Goal: Understand process/instructions: Learn how to perform a task or action

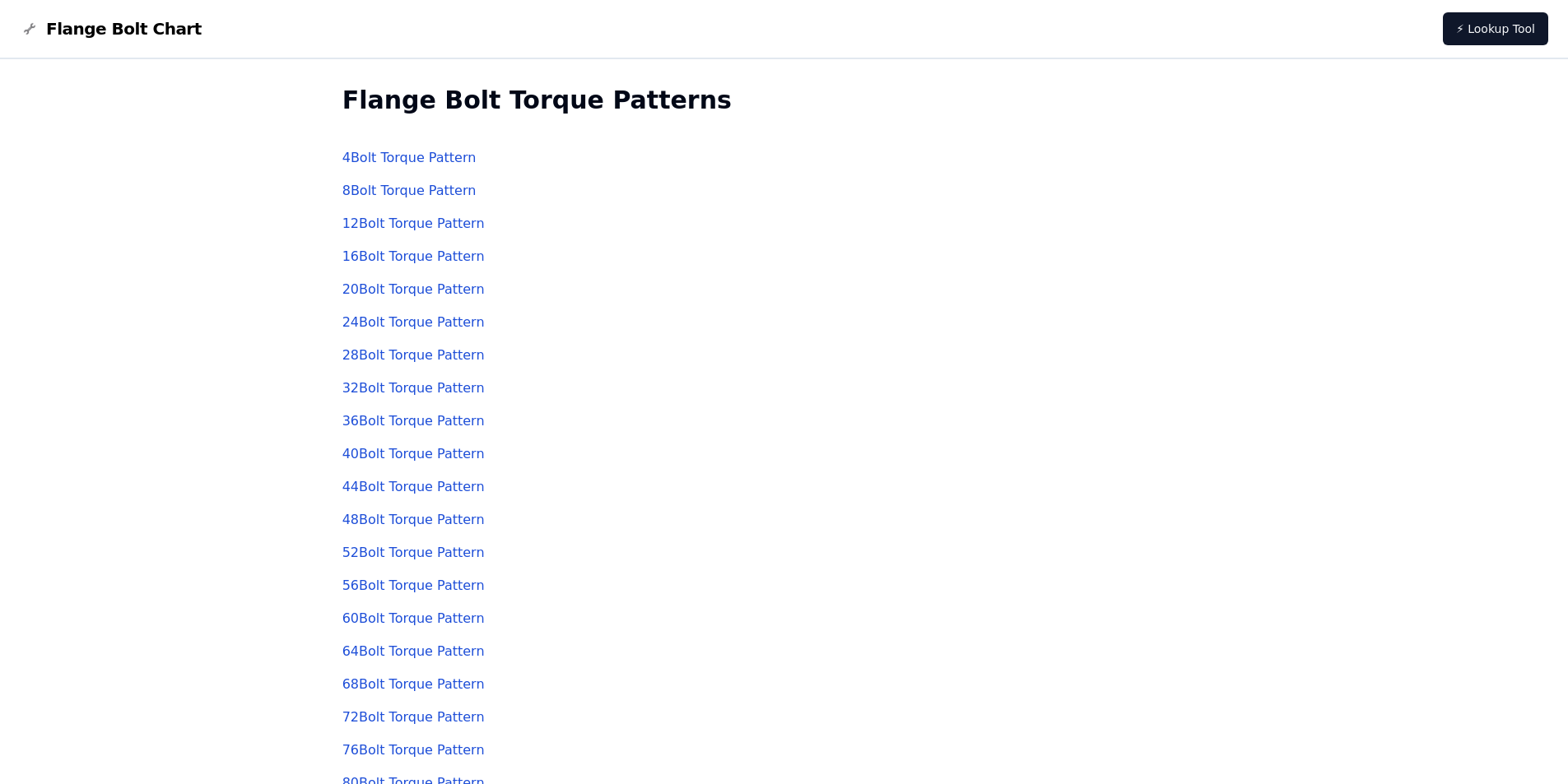
click at [383, 323] on link "24 Bolt Torque Pattern" at bounding box center [413, 322] width 143 height 16
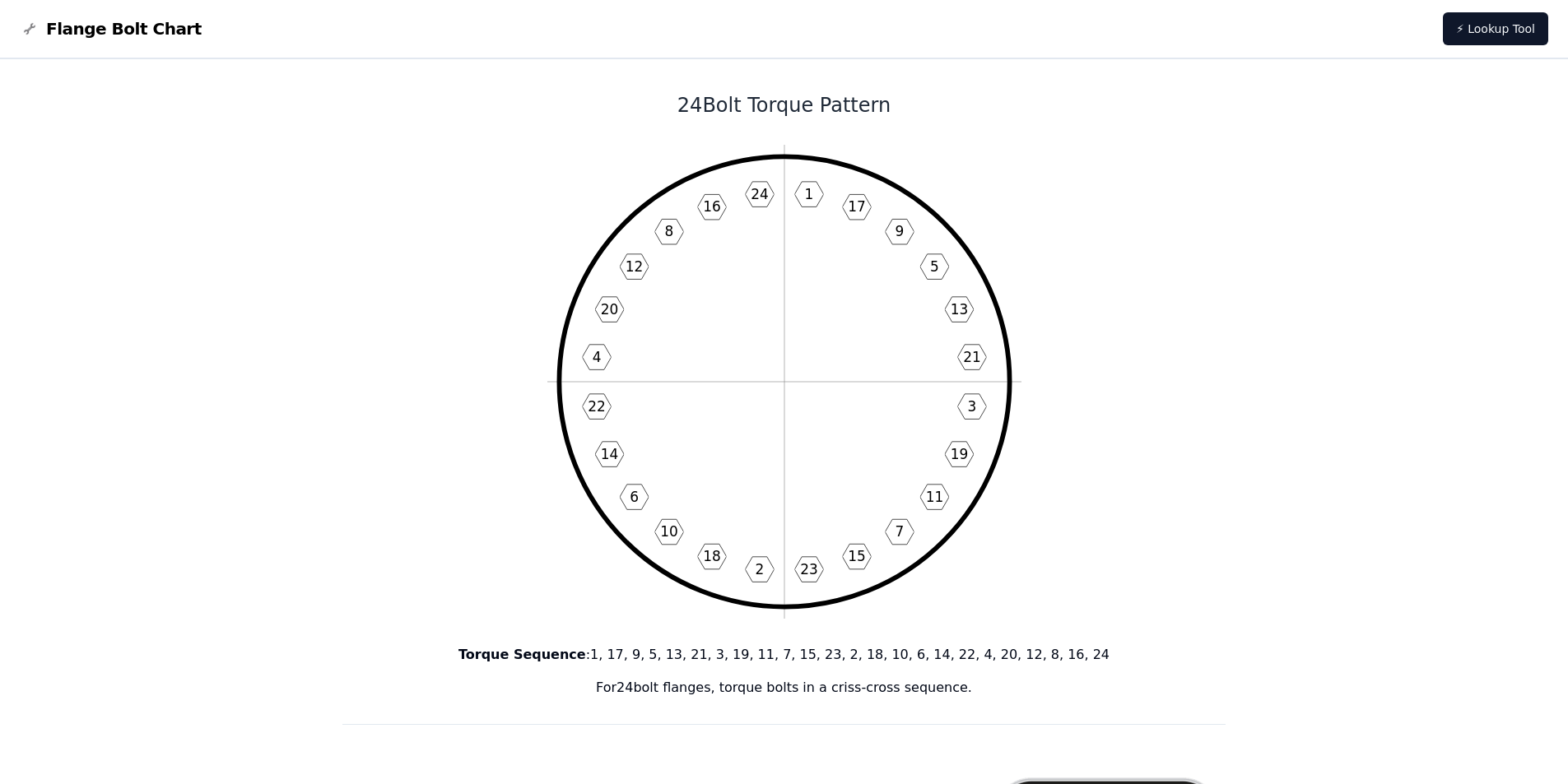
drag, startPoint x: 897, startPoint y: 191, endPoint x: 943, endPoint y: 160, distance: 55.5
click at [943, 160] on icon "1 17 9 5 13 21 3 19 11 7 15 23 2 18 10 6 14 22 4 20 12 8 16 24" at bounding box center [784, 381] width 474 height 474
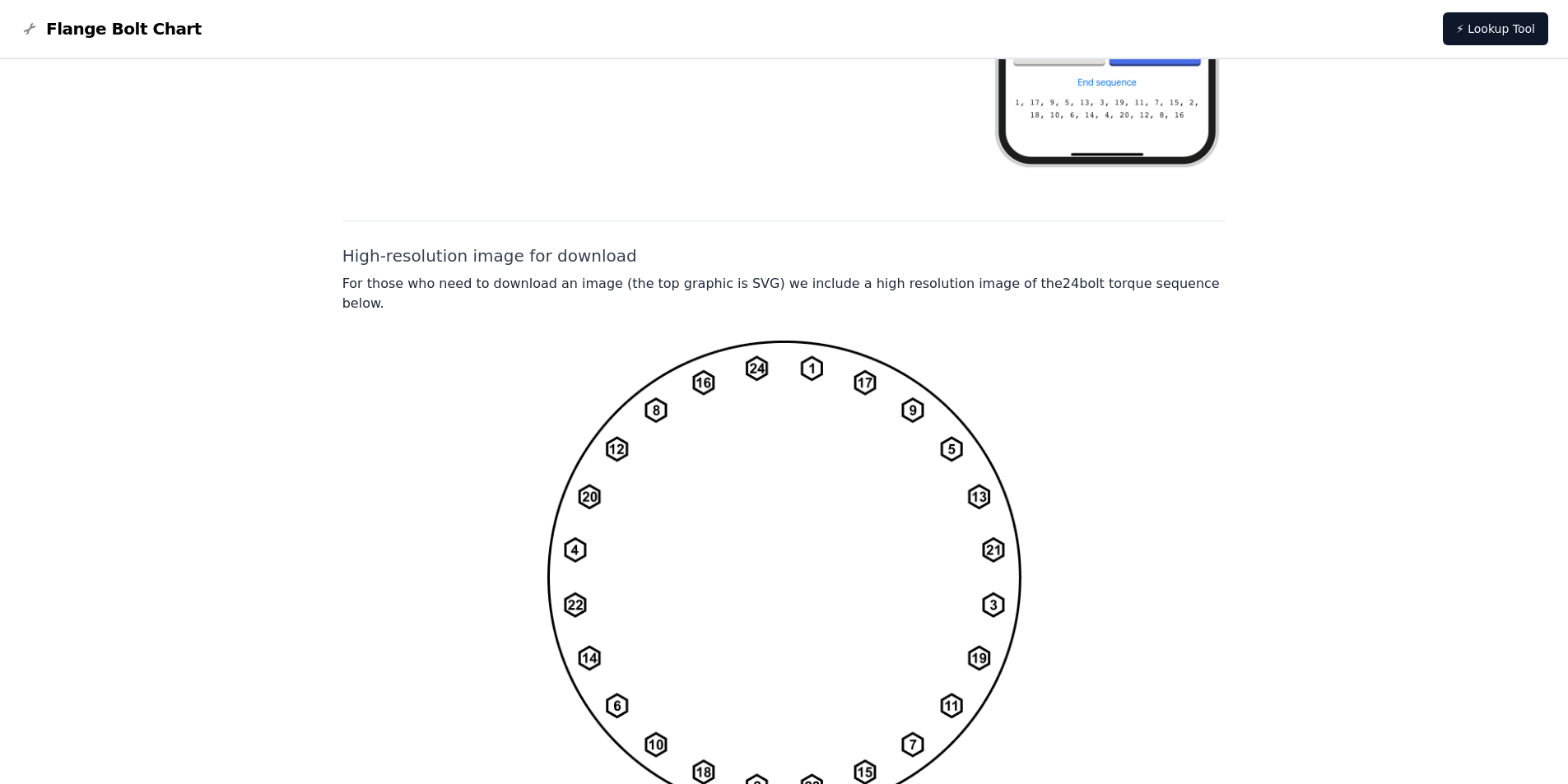
scroll to position [1152, 0]
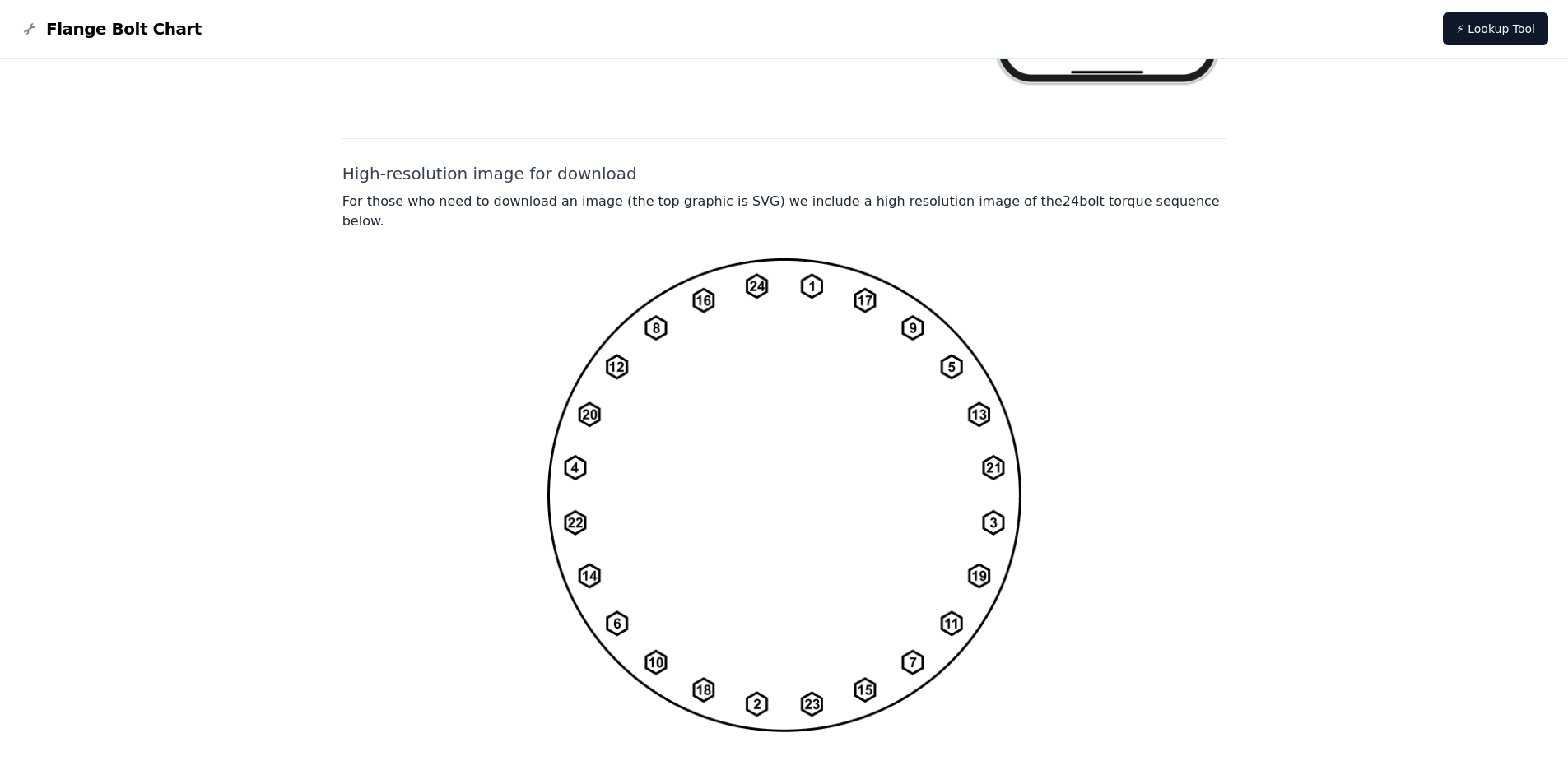
click at [1203, 520] on div at bounding box center [784, 494] width 884 height 474
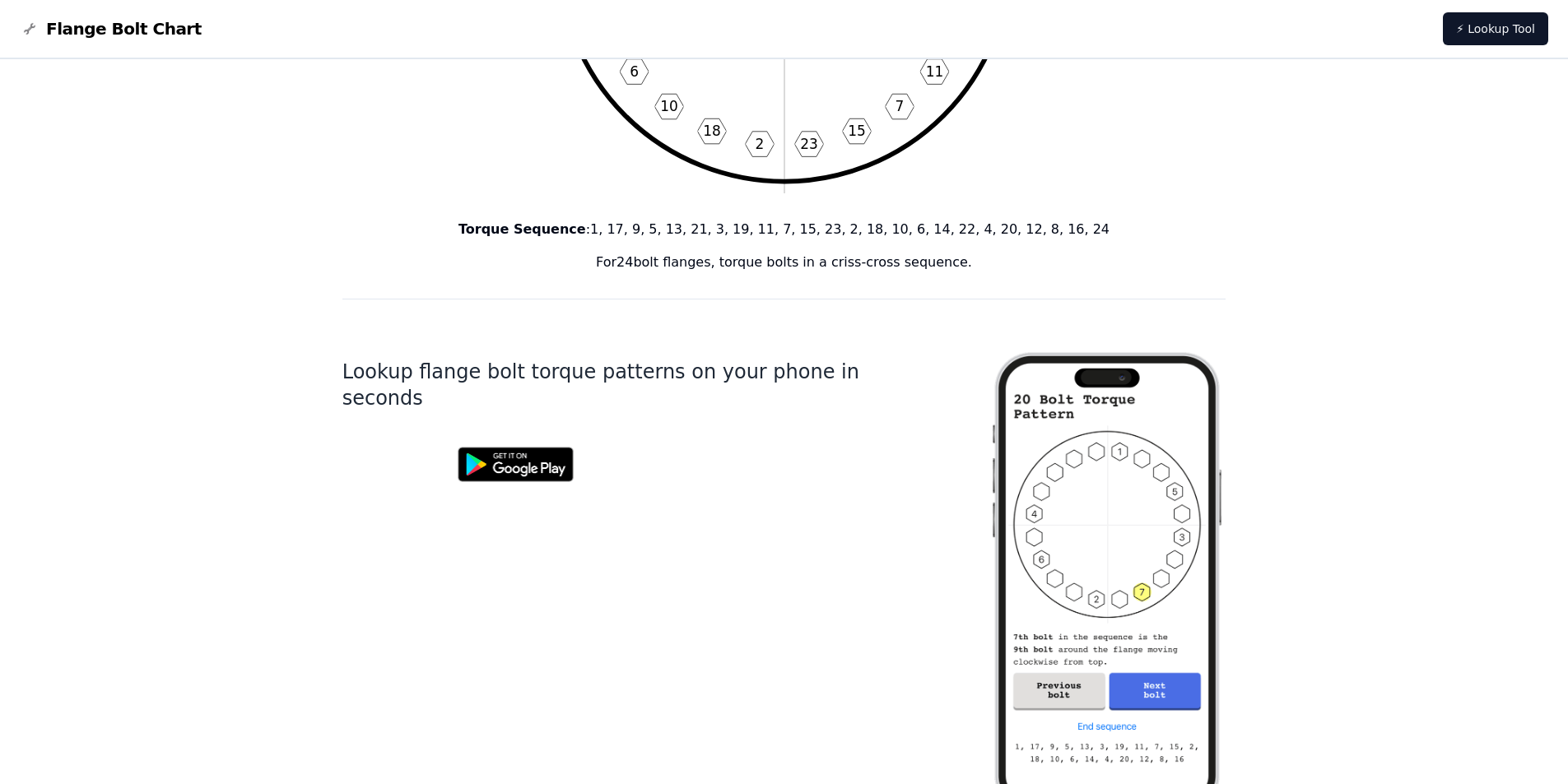
scroll to position [590, 0]
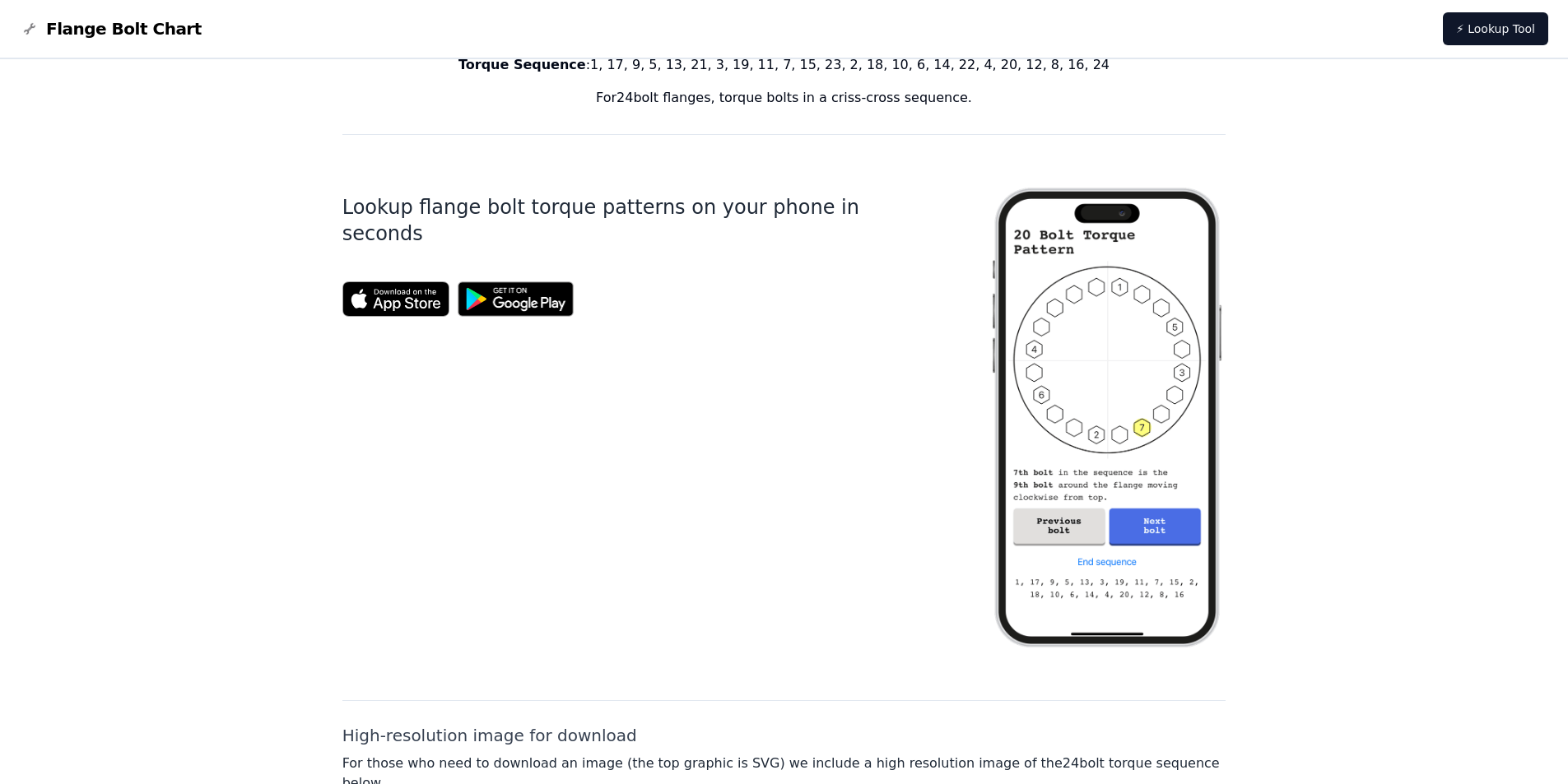
click at [1149, 529] on img at bounding box center [1106, 418] width 237 height 513
click at [1076, 536] on img at bounding box center [1106, 418] width 237 height 513
click at [516, 273] on img at bounding box center [516, 299] width 133 height 51
